Goal: Task Accomplishment & Management: Use online tool/utility

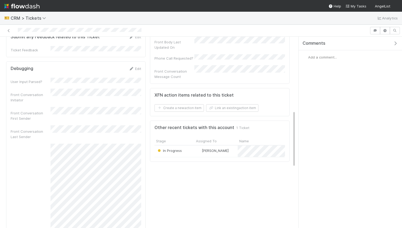
scroll to position [212, 0]
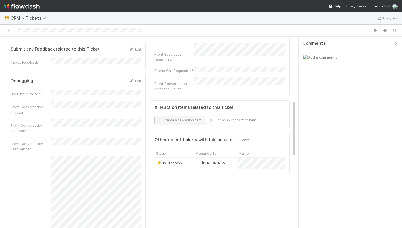
click at [190, 116] on button "Create a new action item" at bounding box center [178, 119] width 49 height 7
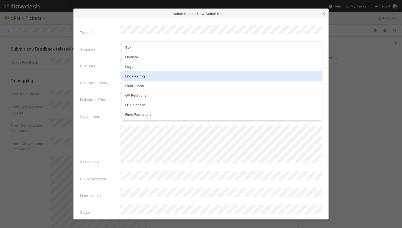
click at [146, 74] on div "Engineering" at bounding box center [222, 76] width 200 height 10
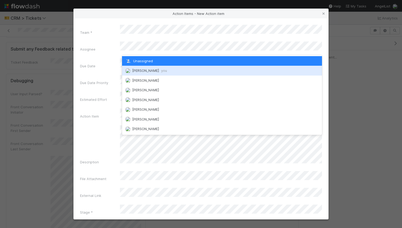
click at [145, 69] on span "[PERSON_NAME] you" at bounding box center [149, 70] width 35 height 4
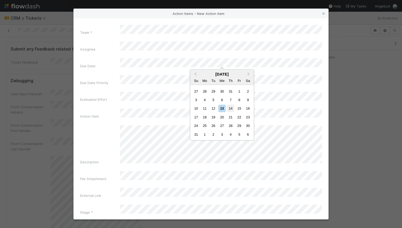
click at [233, 109] on div "14" at bounding box center [230, 108] width 7 height 7
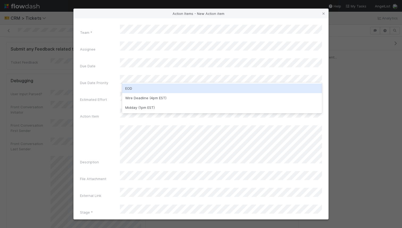
click at [155, 88] on div "EOD" at bounding box center [222, 88] width 200 height 10
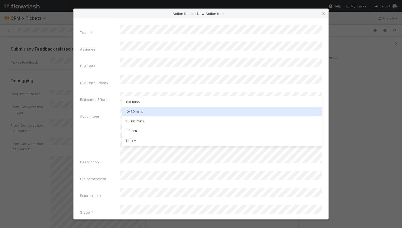
click at [150, 109] on div "10-30 mins" at bounding box center [222, 112] width 200 height 10
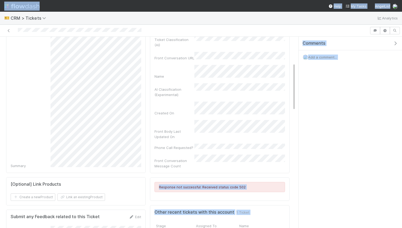
scroll to position [136, 0]
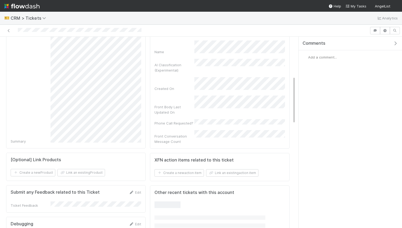
scroll to position [169, 0]
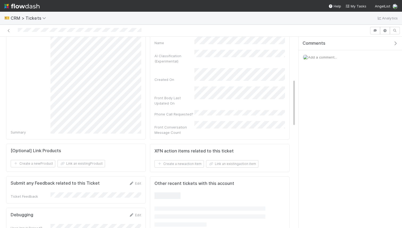
click at [182, 144] on div "XFN action items related to this ticket Create a new action item Link an existi…" at bounding box center [220, 158] width 140 height 28
click at [184, 160] on button "Create a new action item" at bounding box center [178, 163] width 49 height 7
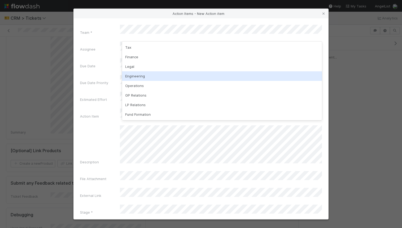
click at [143, 73] on div "Engineering" at bounding box center [222, 76] width 200 height 10
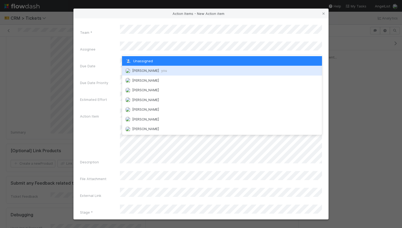
click at [151, 69] on span "[PERSON_NAME] you" at bounding box center [149, 70] width 35 height 4
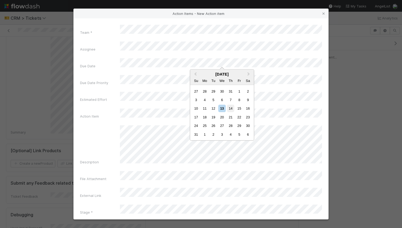
click at [229, 110] on div "14" at bounding box center [230, 108] width 7 height 7
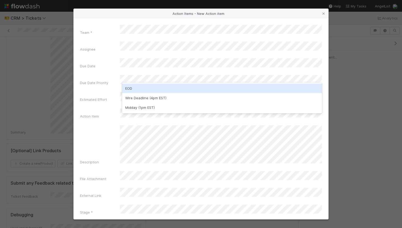
click at [150, 88] on div "EOD" at bounding box center [222, 88] width 200 height 10
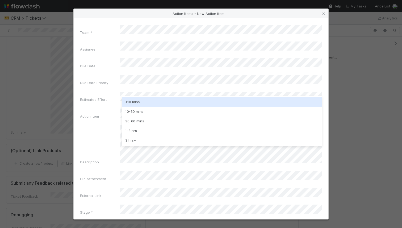
click at [171, 104] on div "<10 mins" at bounding box center [222, 102] width 200 height 10
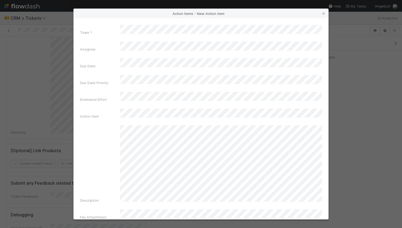
scroll to position [27, 0]
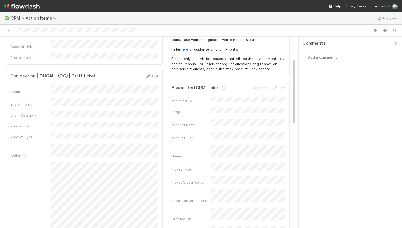
scroll to position [61, 0]
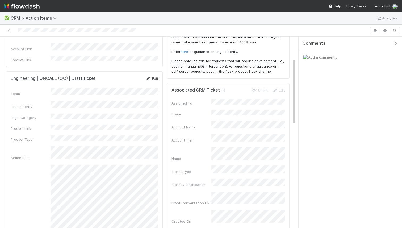
click at [156, 77] on link "Edit" at bounding box center [152, 78] width 12 height 4
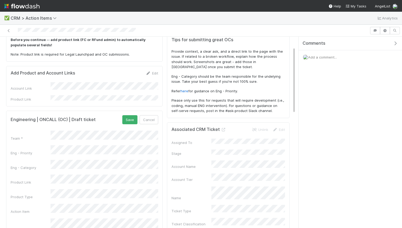
scroll to position [20, 0]
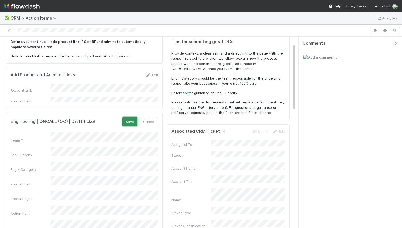
click at [128, 117] on button "Save" at bounding box center [129, 121] width 15 height 9
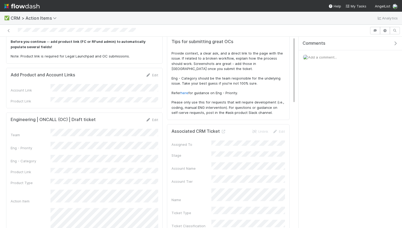
scroll to position [0, 0]
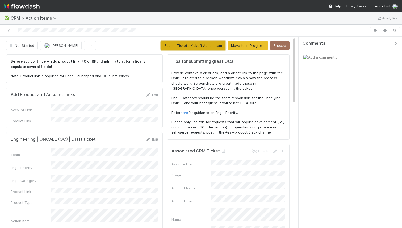
click at [191, 42] on button "Submit Ticket / Kickoff Action Item" at bounding box center [193, 45] width 64 height 9
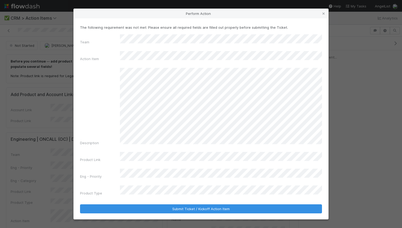
click at [135, 178] on div "Team Action Item Description Product Link Eng - Priority Product Type" at bounding box center [201, 115] width 242 height 163
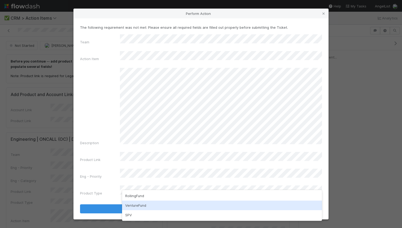
click at [132, 203] on div "VentureFund" at bounding box center [222, 205] width 200 height 10
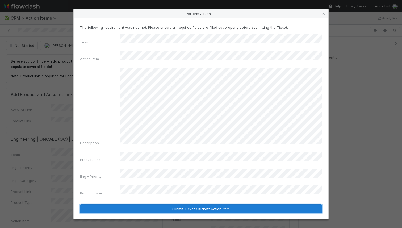
click at [138, 204] on button "Submit Ticket / Kickoff Action Item" at bounding box center [201, 208] width 242 height 9
